Goal: Understand process/instructions: Learn how to perform a task or action

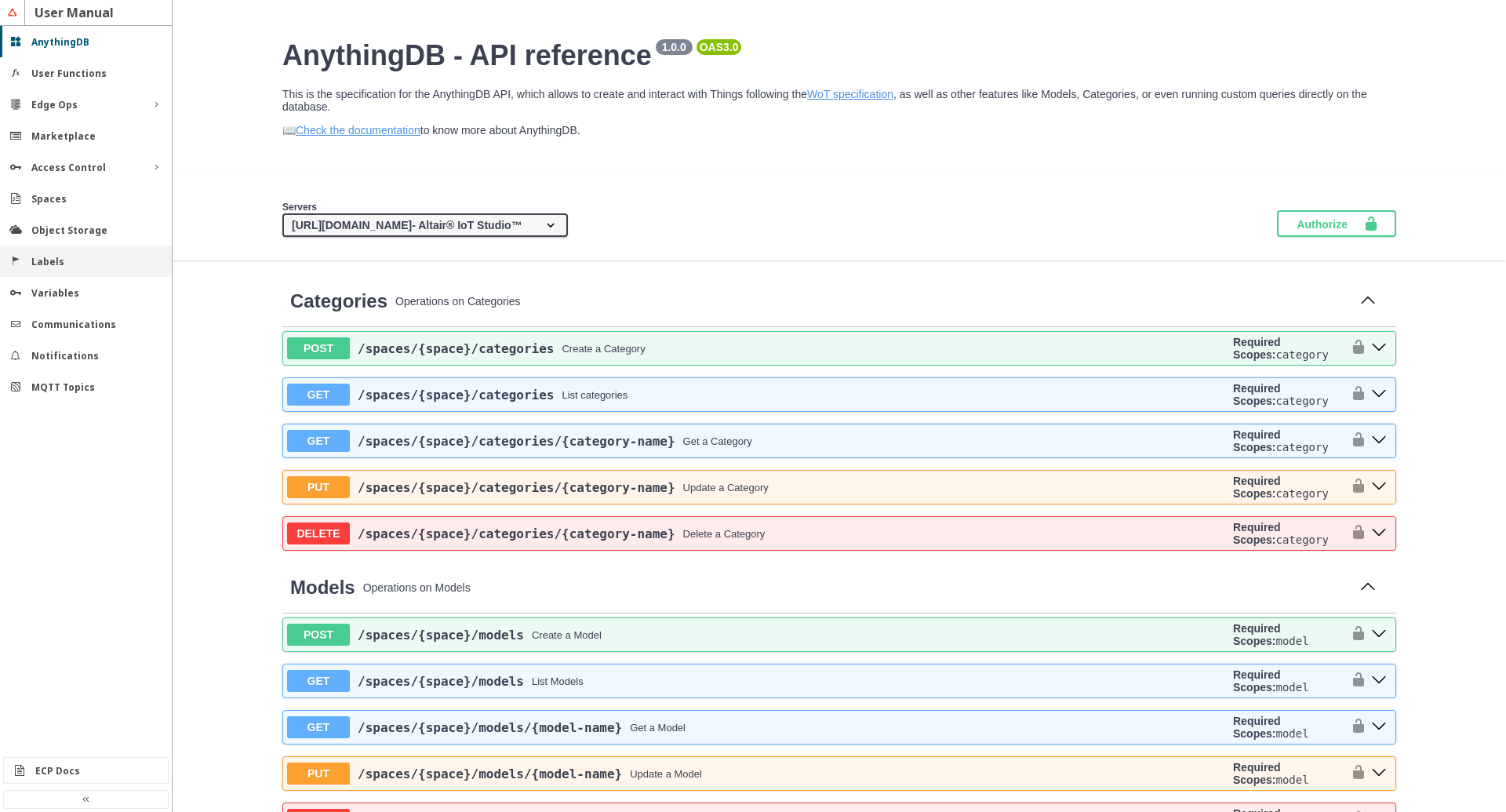
click at [69, 253] on div "Labels" at bounding box center [86, 261] width 172 height 31
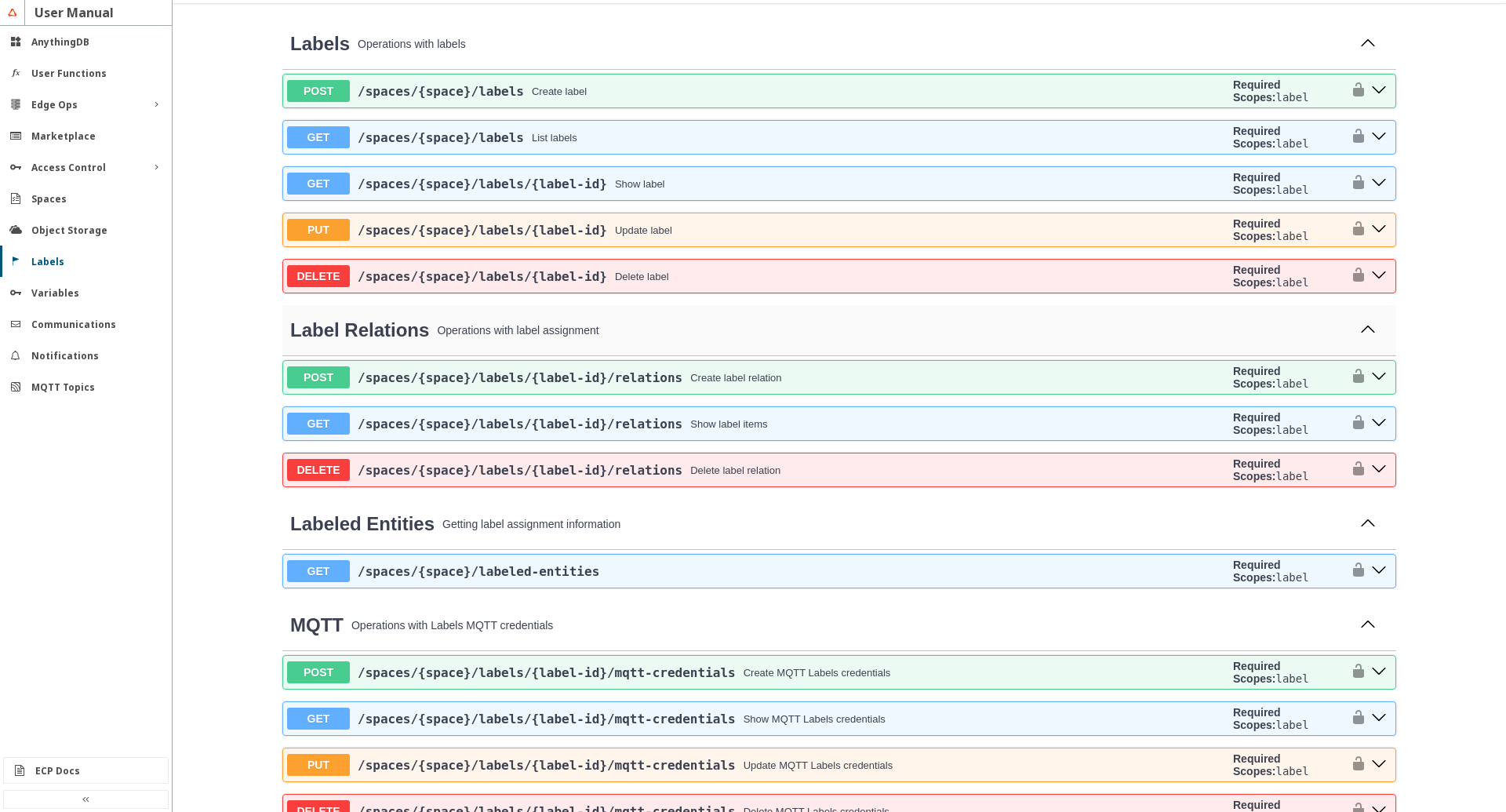
scroll to position [268, 0]
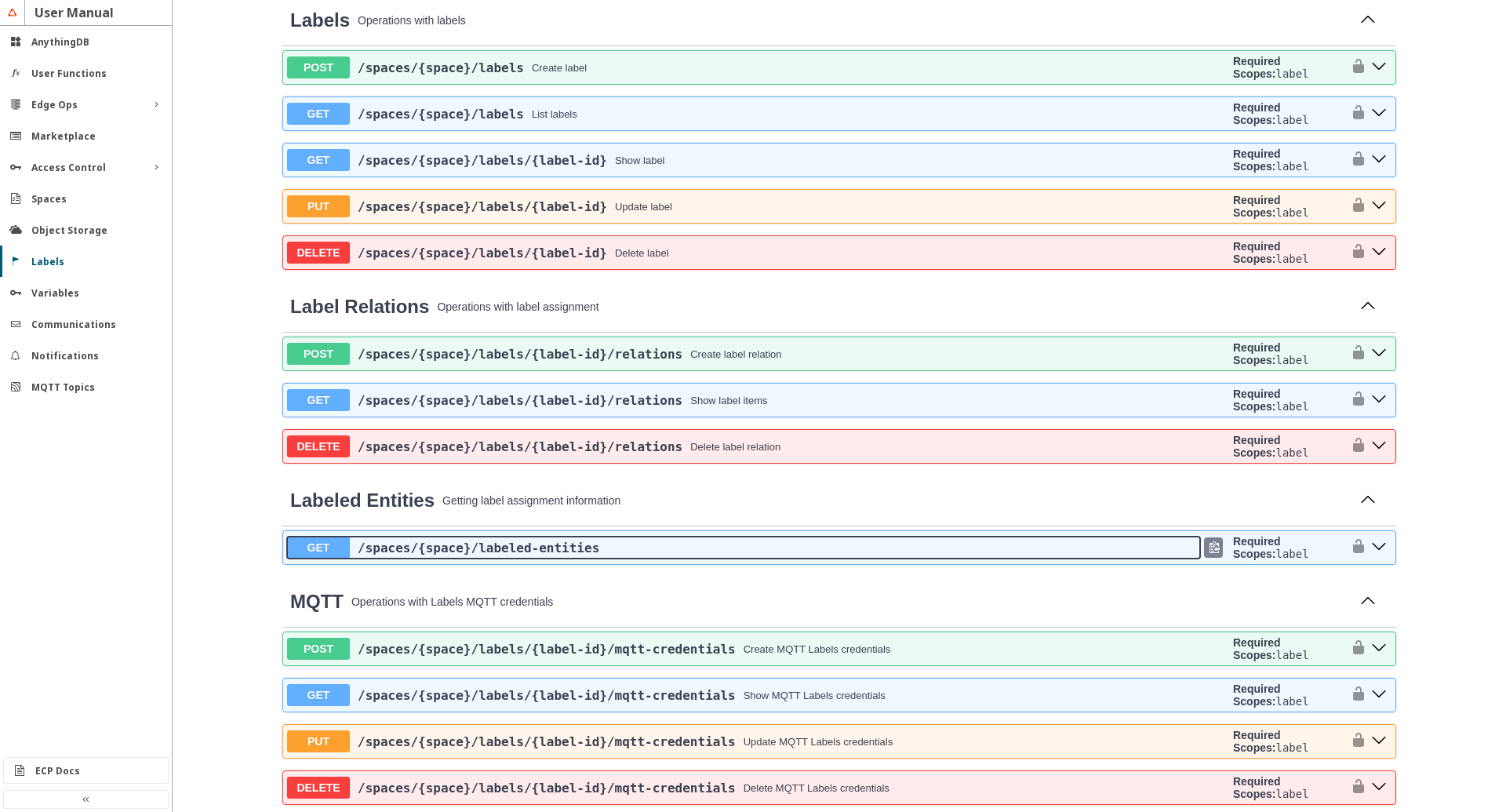
click at [725, 555] on div "/spaces /{space} /labeled-entities" at bounding box center [775, 548] width 850 height 15
select select "thing"
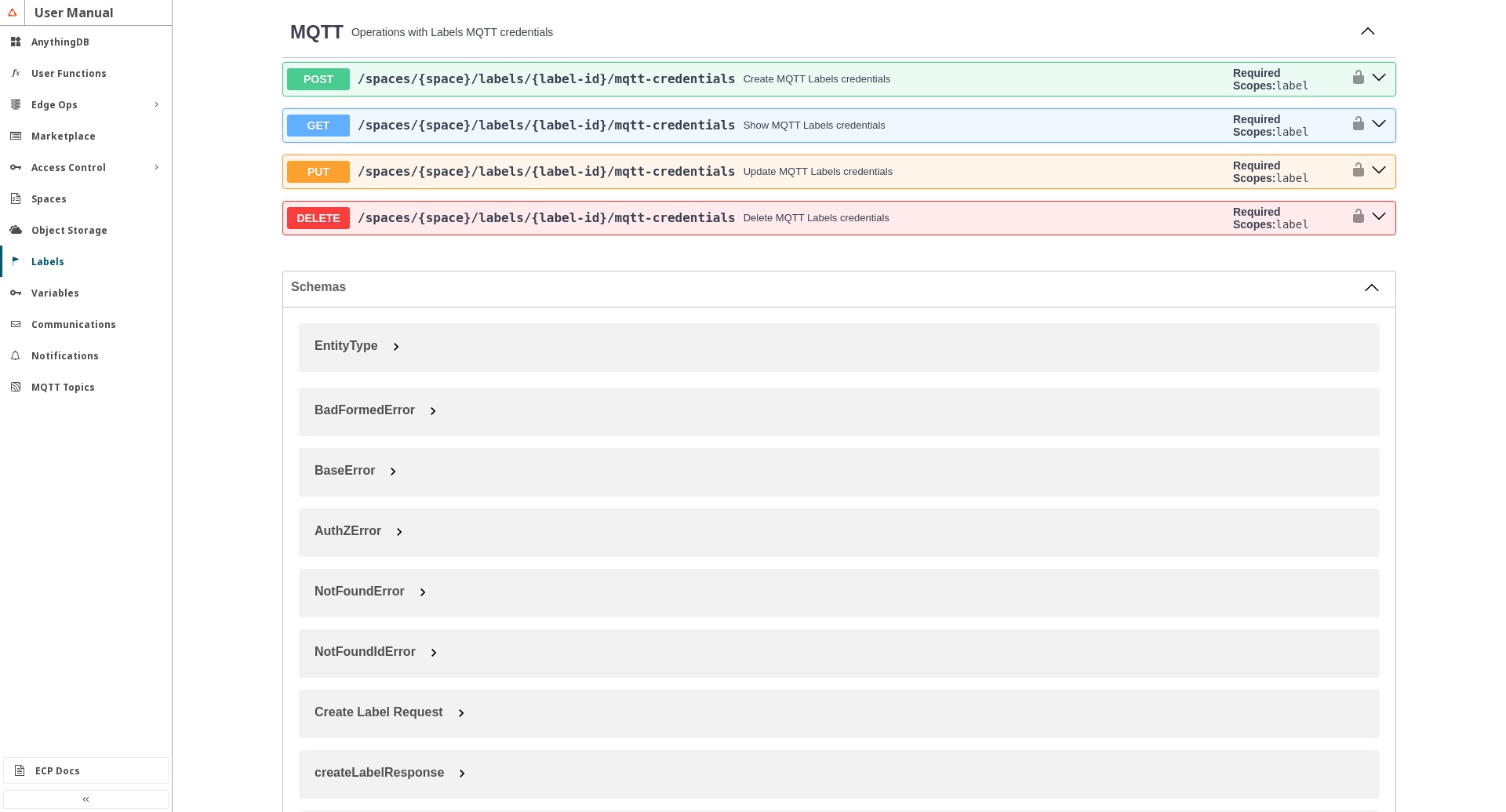
scroll to position [3039, 0]
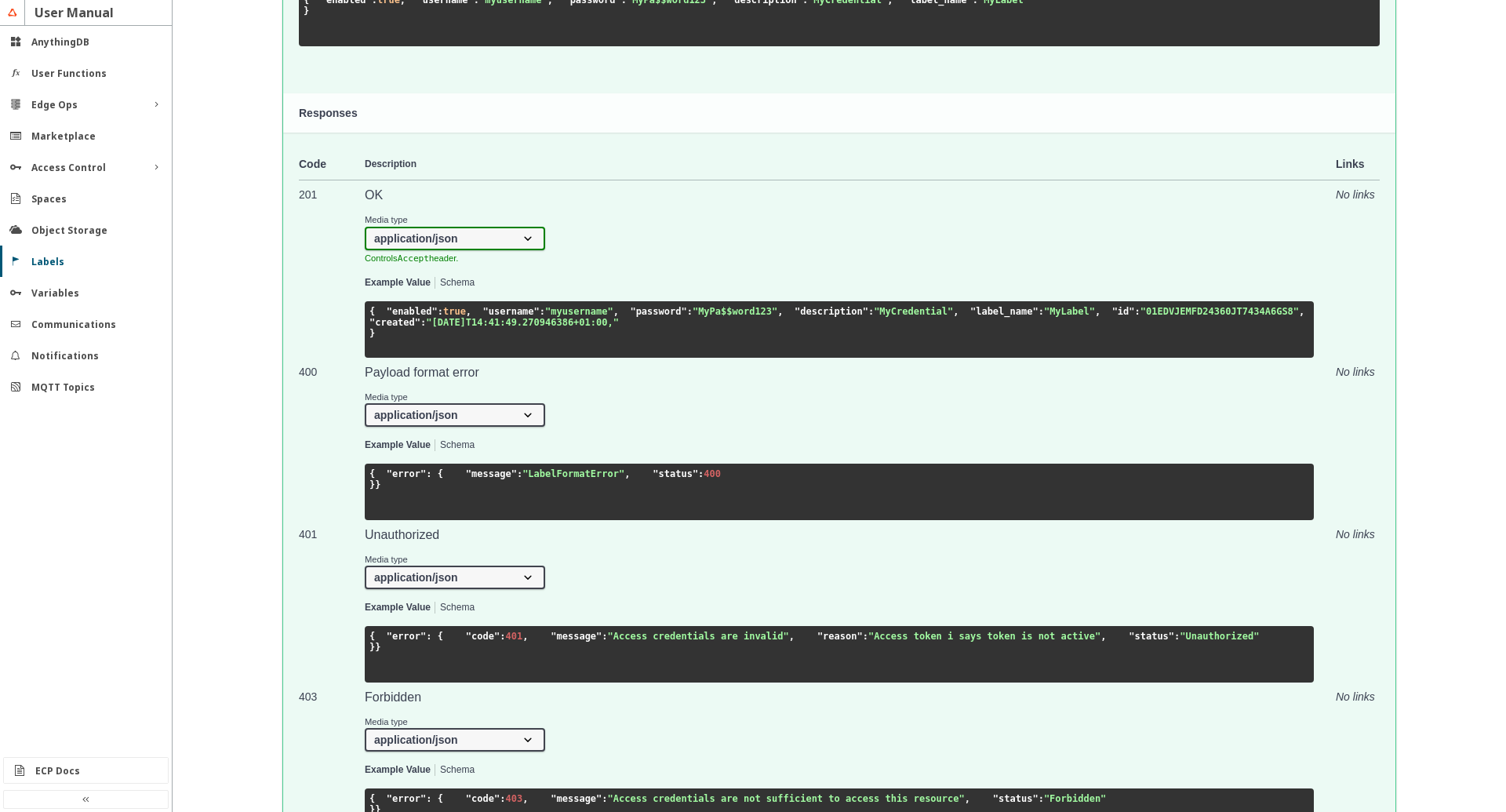
scroll to position [3218, 0]
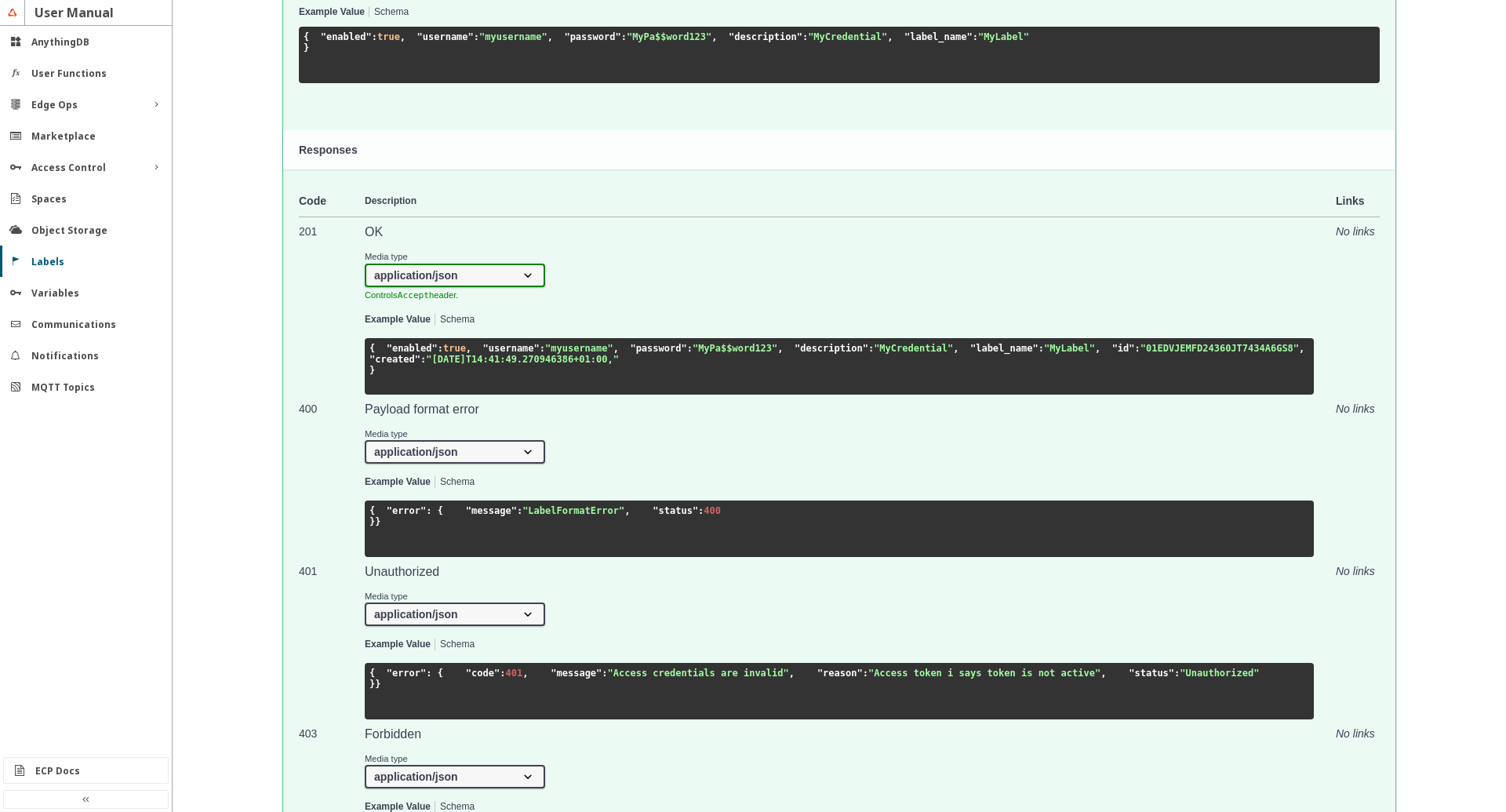
click at [947, 174] on div "MQTT Operations with Labels MQTT credentials POST /spaces /{space} /labels /{la…" at bounding box center [838, 304] width 1114 height 1488
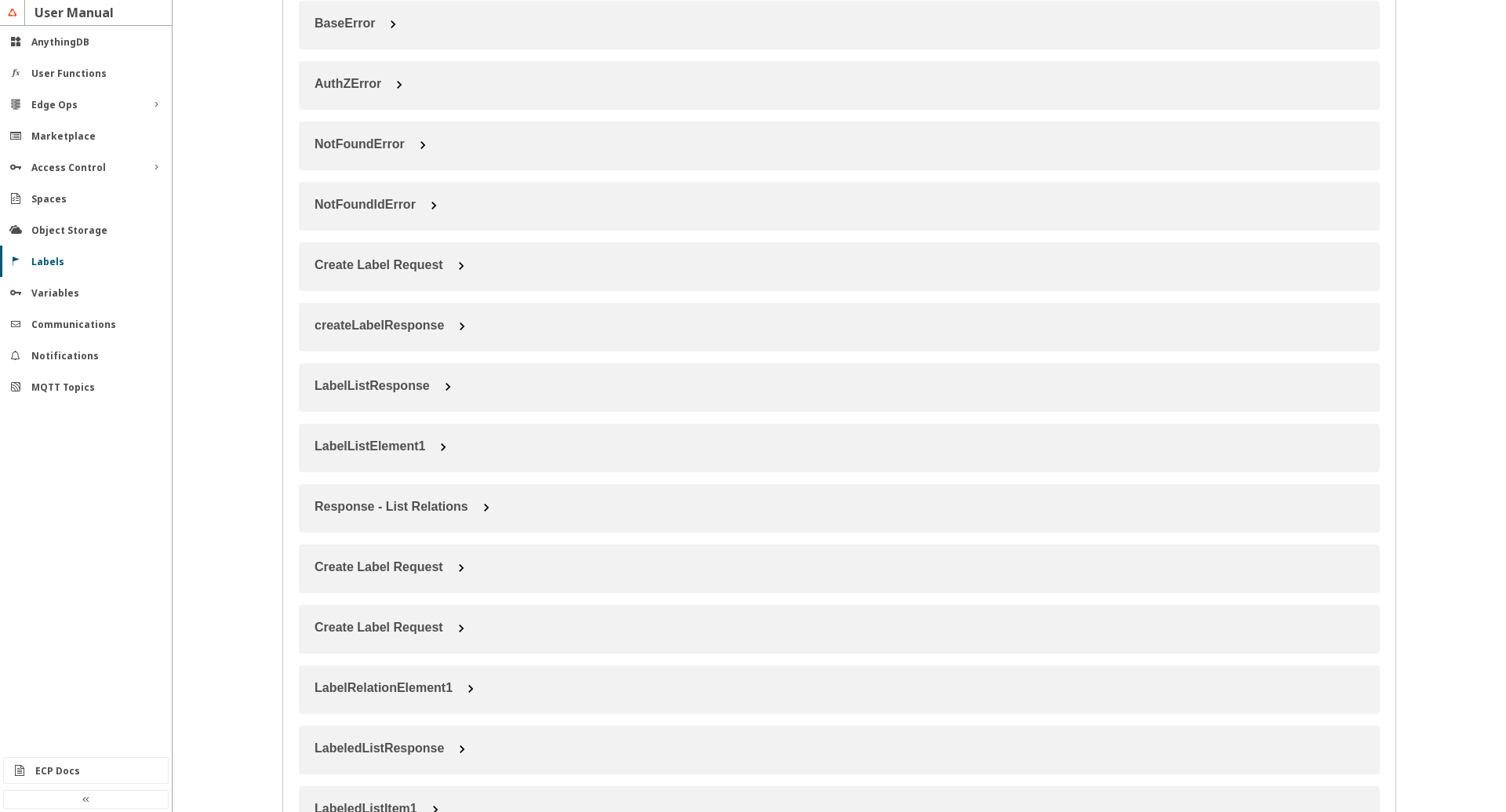
scroll to position [2861, 0]
